Goal: Information Seeking & Learning: Learn about a topic

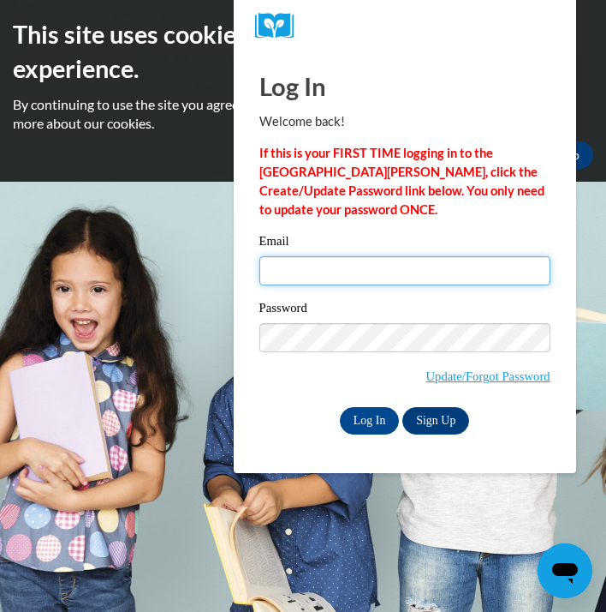
type input "[PERSON_NAME][EMAIL_ADDRESS][DOMAIN_NAME]"
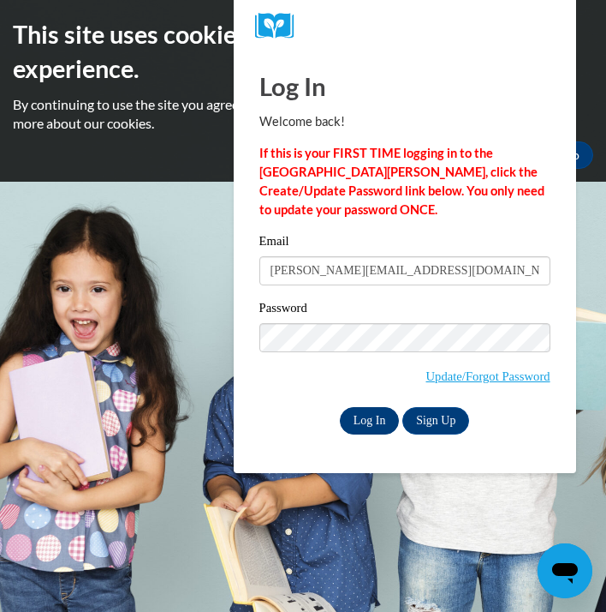
click at [363, 414] on input "Log In" at bounding box center [370, 420] width 60 height 27
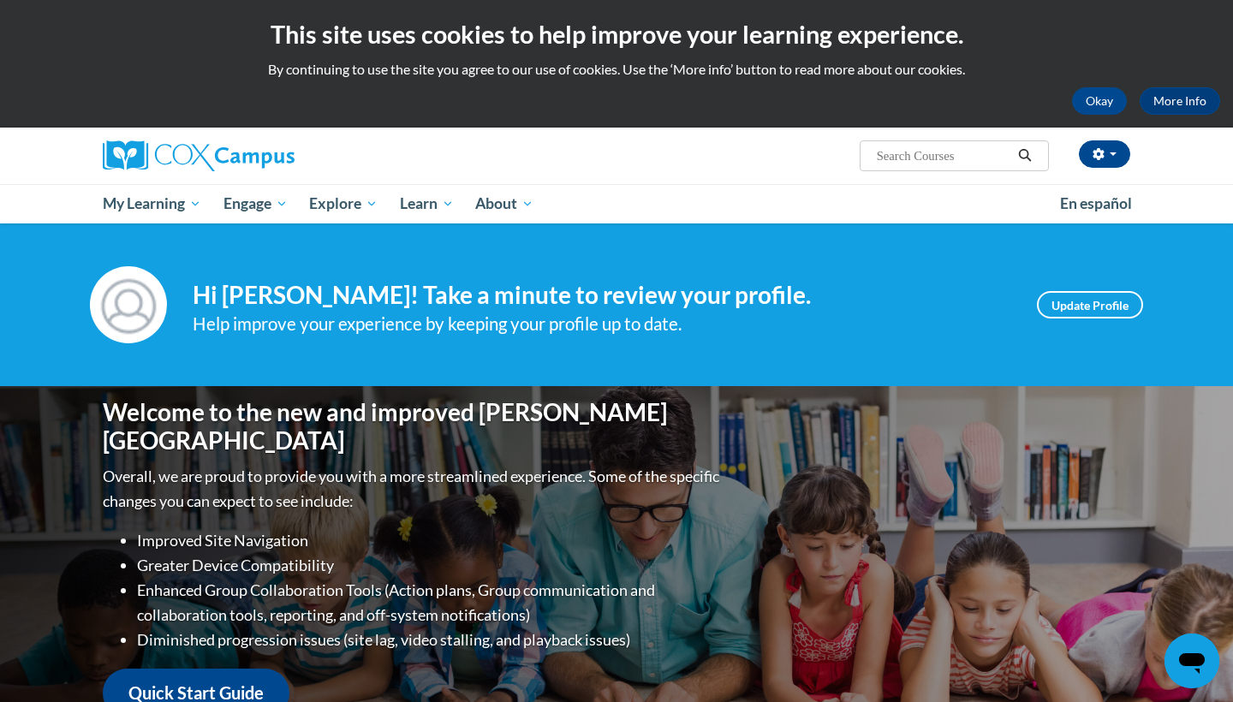
click at [606, 291] on h4 "Hi Amanda Moss! Take a minute to review your profile." at bounding box center [602, 295] width 819 height 29
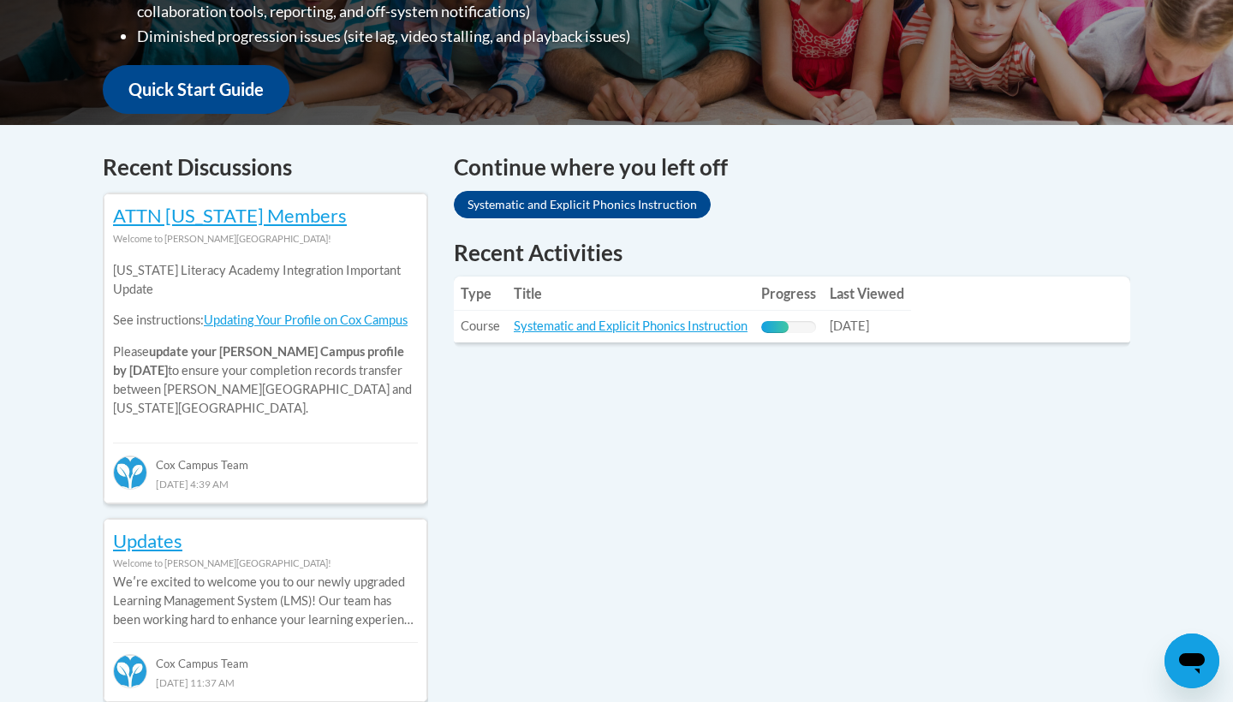
scroll to position [617, 0]
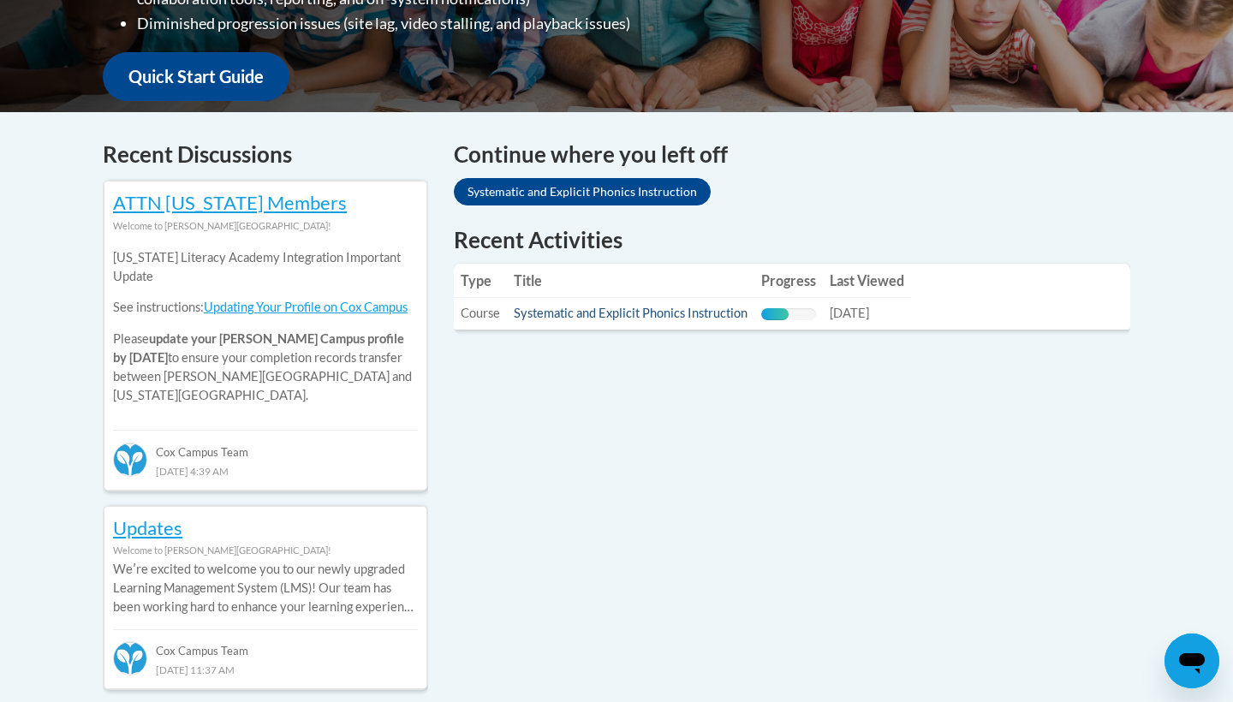
click at [606, 309] on link "Systematic and Explicit Phonics Instruction" at bounding box center [631, 313] width 234 height 15
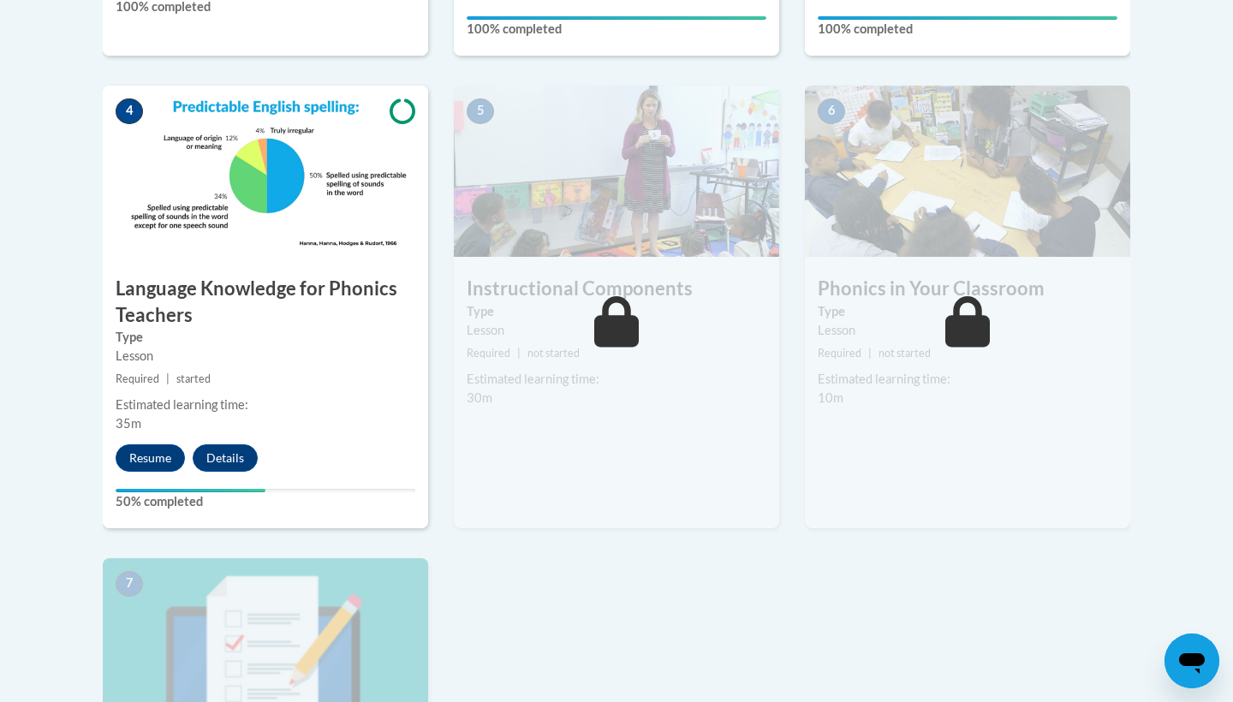
scroll to position [939, 0]
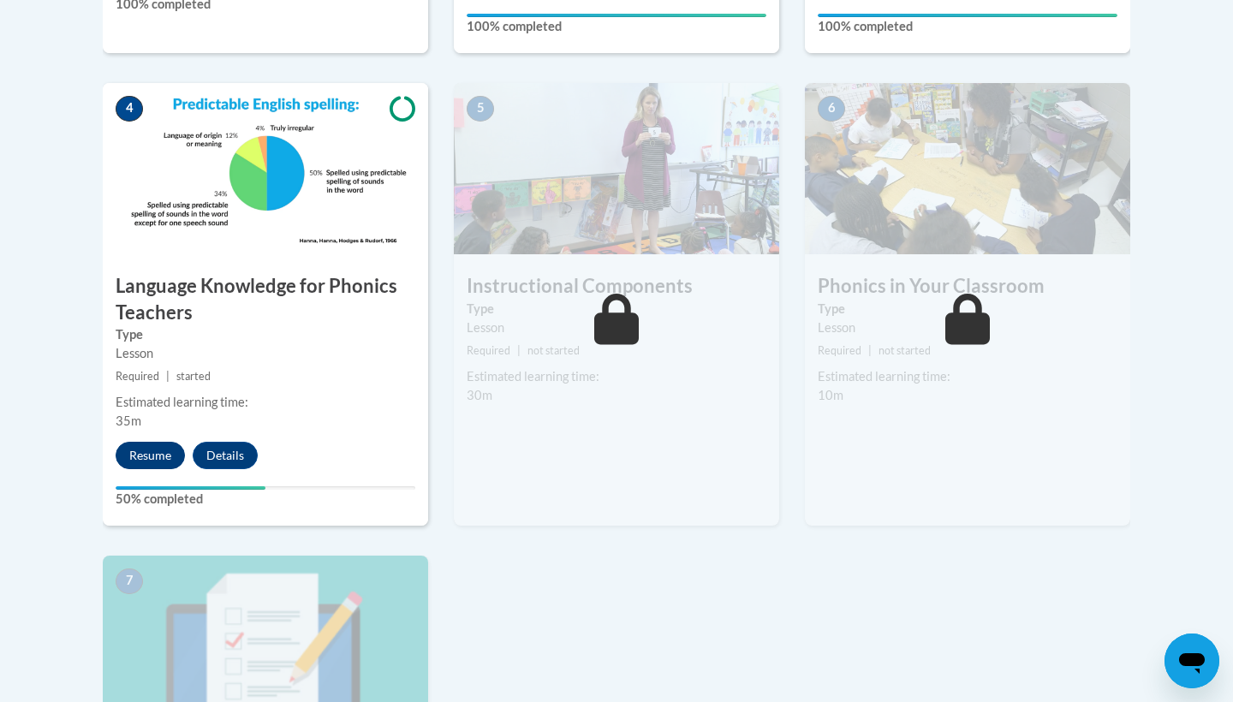
click at [153, 445] on button "Resume" at bounding box center [150, 455] width 69 height 27
